Goal: Check status: Check status

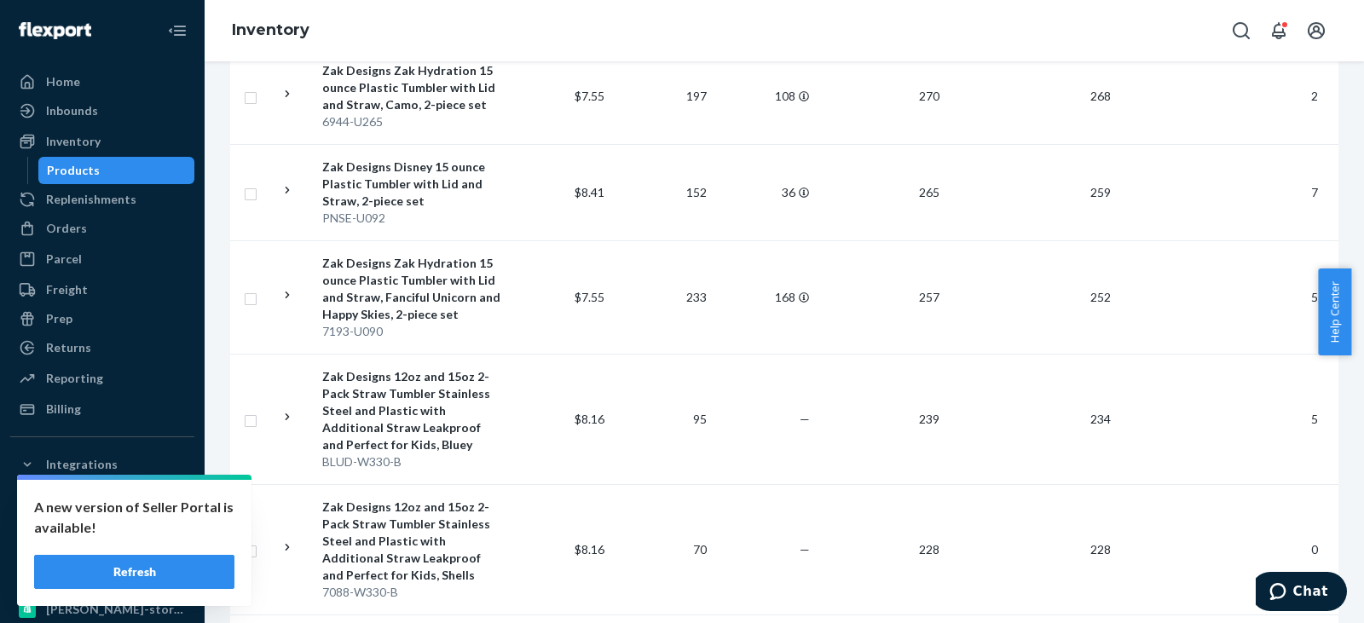
click at [78, 170] on div "Products" at bounding box center [73, 170] width 53 height 17
click at [124, 579] on button "Refresh" at bounding box center [134, 572] width 200 height 34
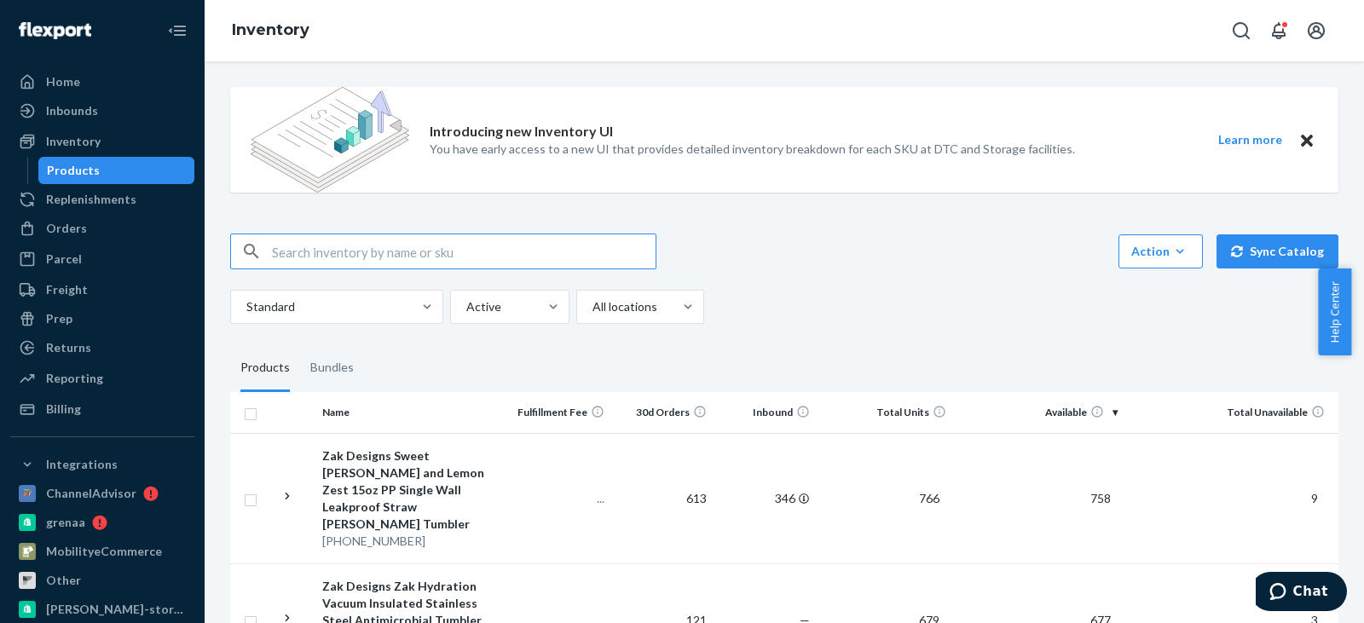
click at [363, 251] on input "text" at bounding box center [464, 251] width 384 height 34
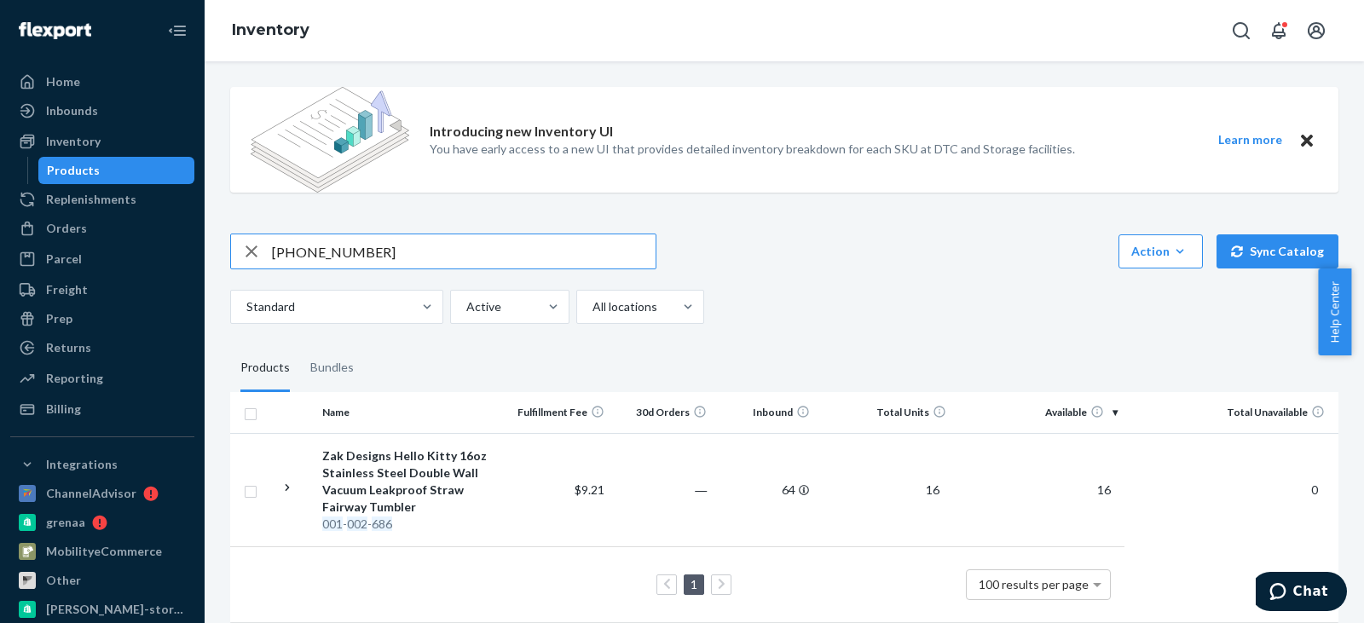
drag, startPoint x: 373, startPoint y: 257, endPoint x: 276, endPoint y: 251, distance: 97.3
click at [266, 256] on div "001-002-686" at bounding box center [443, 251] width 424 height 34
paste input "7"
type input "[PHONE_NUMBER]"
